Goal: Transaction & Acquisition: Purchase product/service

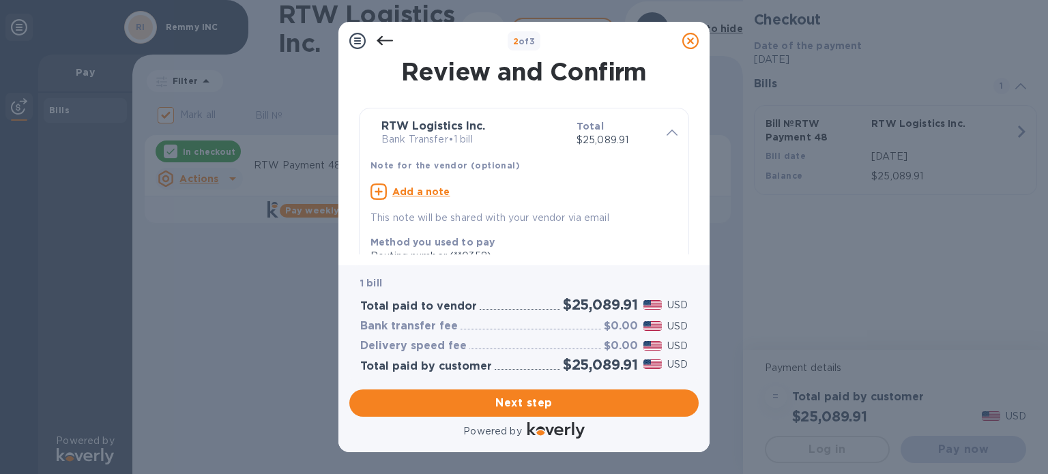
click at [654, 138] on div "Total $25,089.91" at bounding box center [616, 133] width 90 height 39
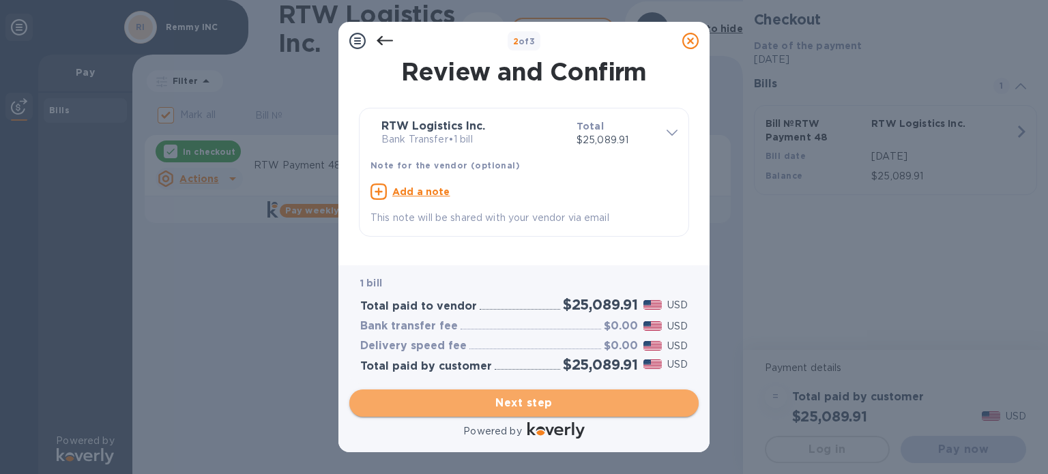
click at [552, 397] on span "Next step" at bounding box center [524, 403] width 328 height 16
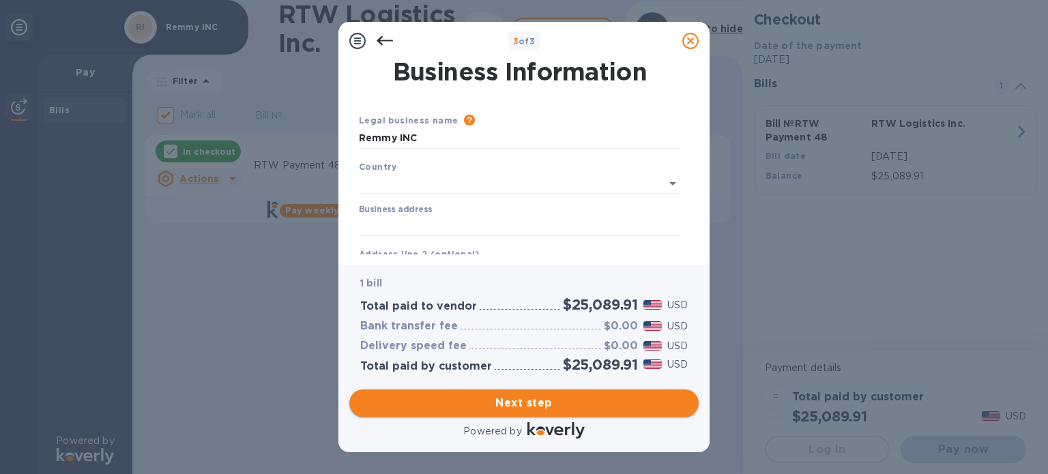
type input "[GEOGRAPHIC_DATA]"
click at [452, 227] on input "Business address" at bounding box center [520, 223] width 322 height 20
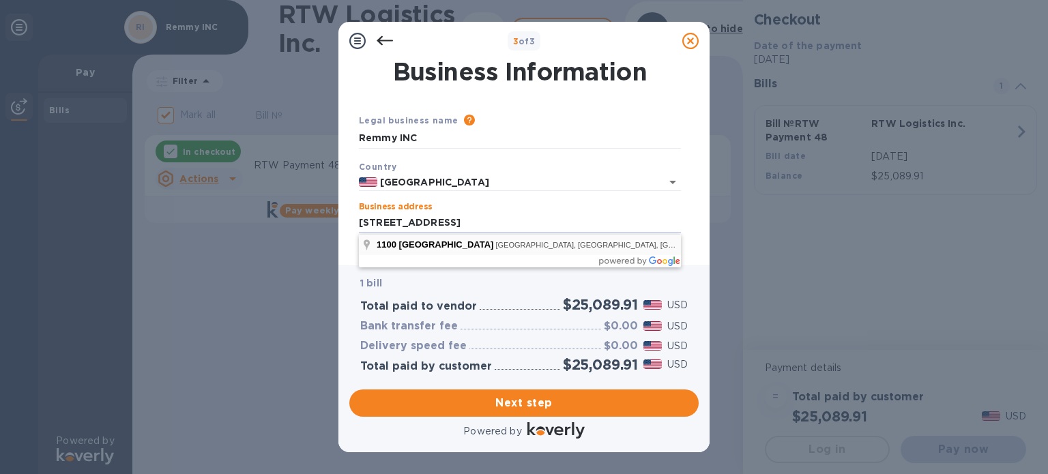
type input "[STREET_ADDRESS]"
type input "[GEOGRAPHIC_DATA]"
type input "CA"
type input "92801"
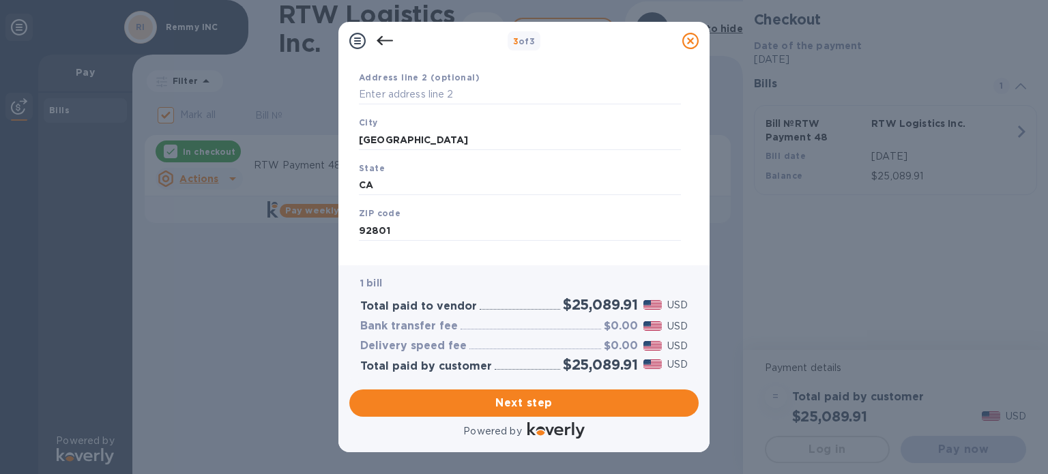
scroll to position [194, 0]
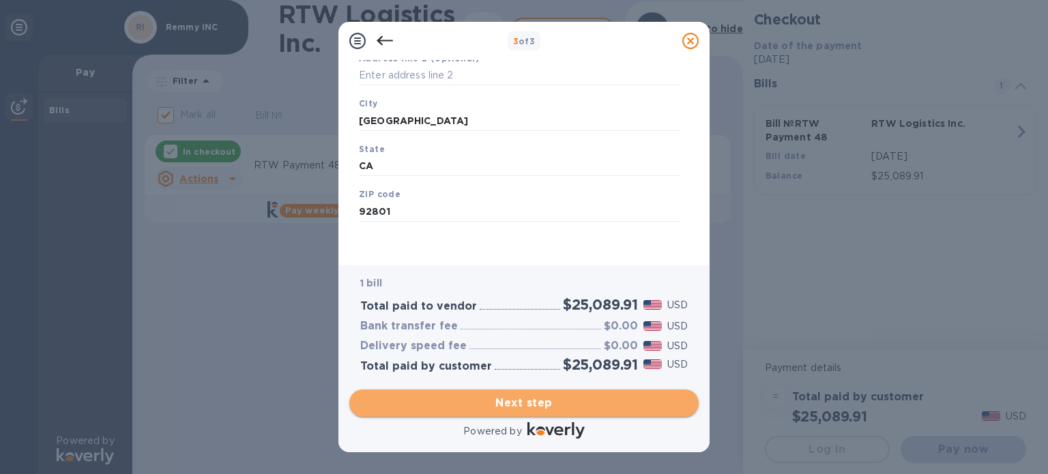
click at [551, 390] on button "Next step" at bounding box center [523, 403] width 349 height 27
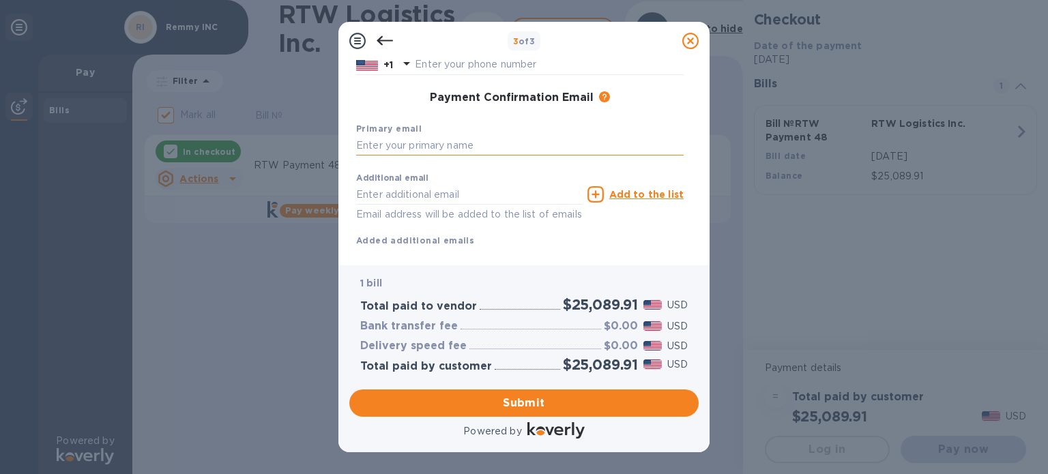
click at [457, 146] on input "text" at bounding box center [520, 146] width 328 height 20
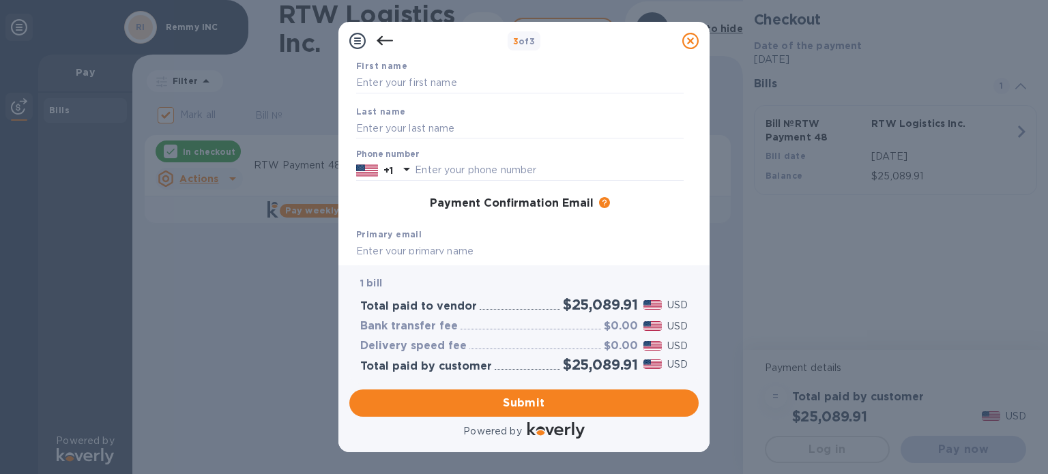
scroll to position [0, 0]
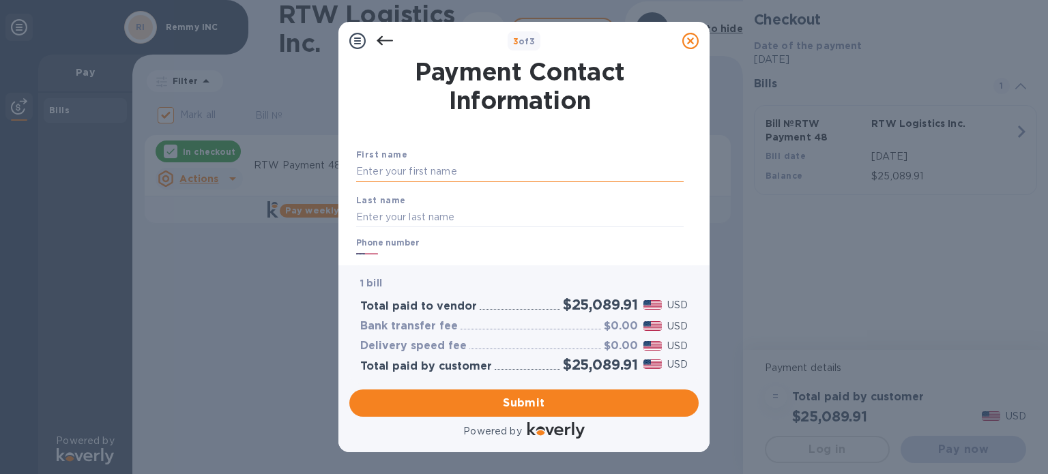
click at [460, 171] on input "text" at bounding box center [520, 172] width 328 height 20
type input "Harish"
type input "[PERSON_NAME]"
type input "3106989111"
type input "[EMAIL_ADDRESS][DOMAIN_NAME]"
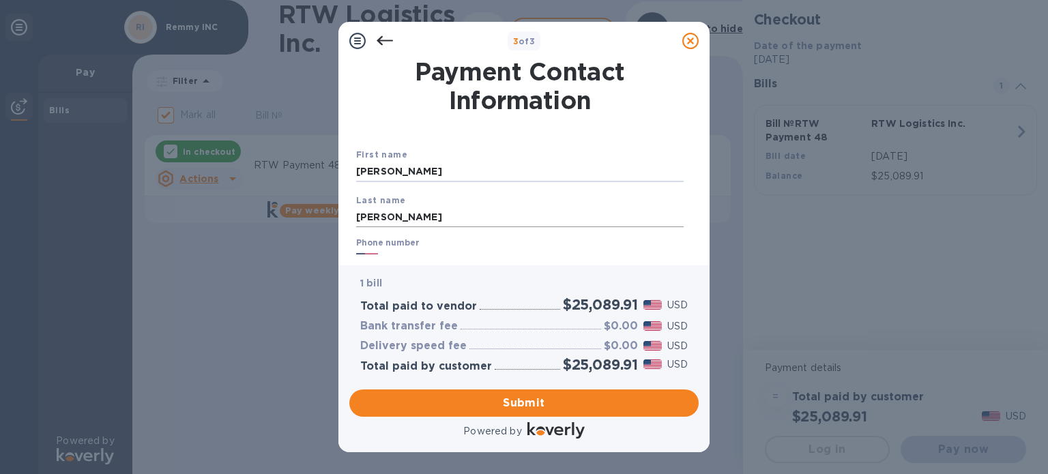
type input "[PERSON_NAME]"
drag, startPoint x: 396, startPoint y: 220, endPoint x: 222, endPoint y: 218, distance: 174.7
click at [222, 218] on div "3 of 3 Payment Contact Information First name [PERSON_NAME] Last name [PERSON_N…" at bounding box center [524, 237] width 1048 height 474
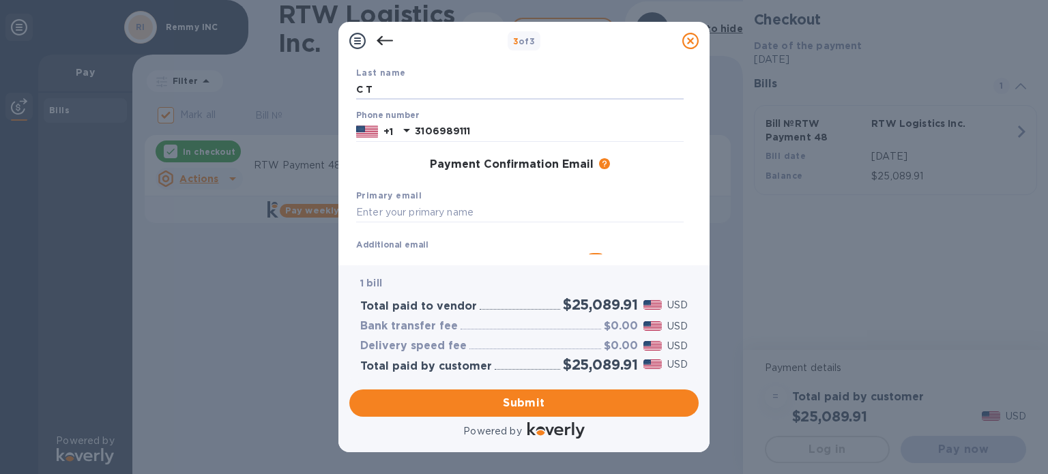
scroll to position [136, 0]
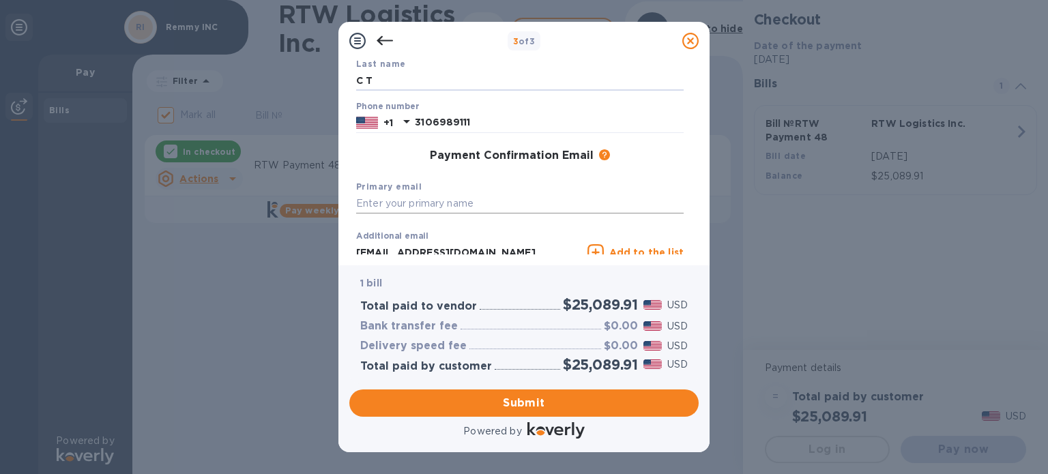
type input "C T"
click at [416, 201] on input "text" at bounding box center [520, 204] width 328 height 20
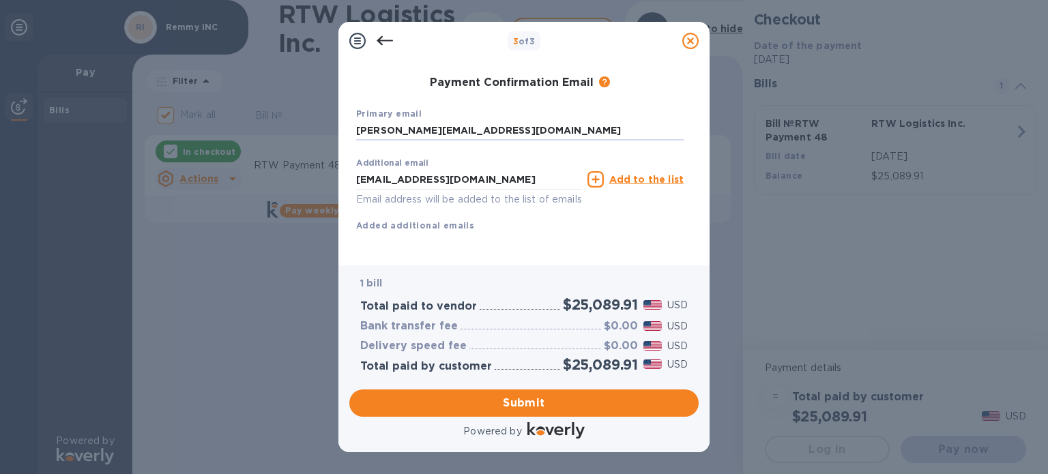
scroll to position [227, 0]
type input "[PERSON_NAME][EMAIL_ADDRESS][DOMAIN_NAME]"
click at [538, 406] on span "Submit" at bounding box center [524, 403] width 328 height 16
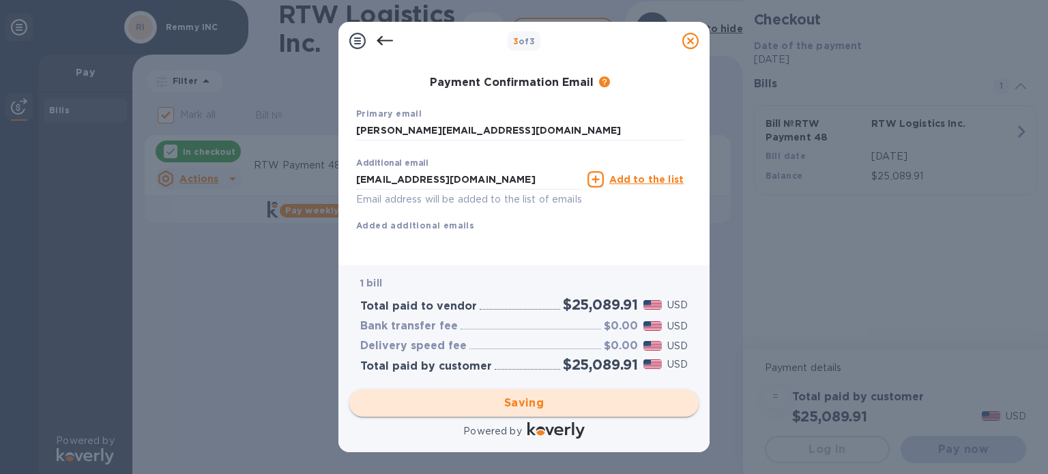
checkbox input "false"
